Goal: Find specific page/section: Find specific page/section

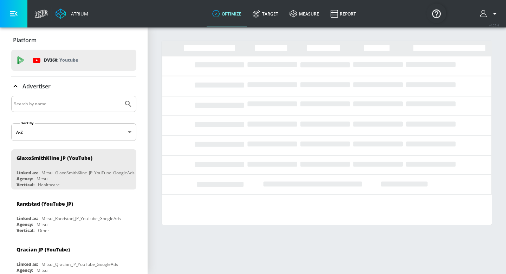
click at [12, 14] on icon "button" at bounding box center [14, 14] width 8 height 8
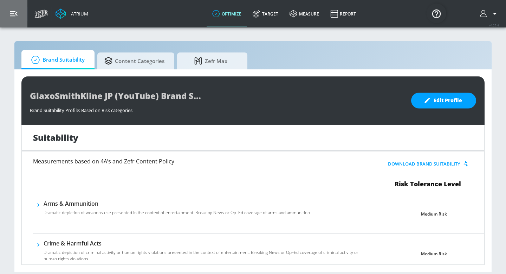
click at [12, 14] on icon "button" at bounding box center [14, 14] width 8 height 8
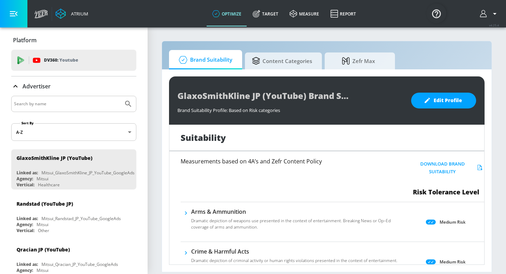
click at [40, 60] on div "DV360: Youtube" at bounding box center [82, 60] width 98 height 8
